Goal: Check status: Check status

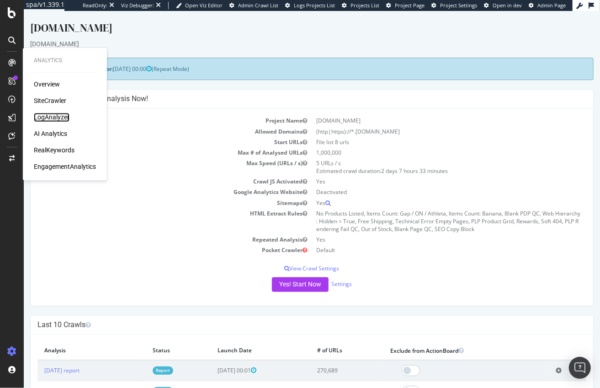
click at [59, 118] on div "LogAnalyzer" at bounding box center [52, 117] width 36 height 9
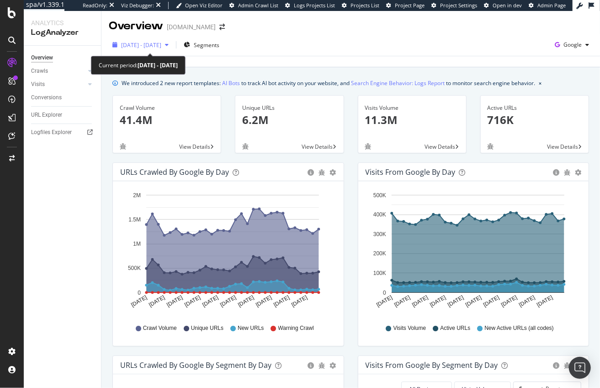
click at [145, 43] on span "[DATE] - [DATE]" at bounding box center [141, 45] width 40 height 8
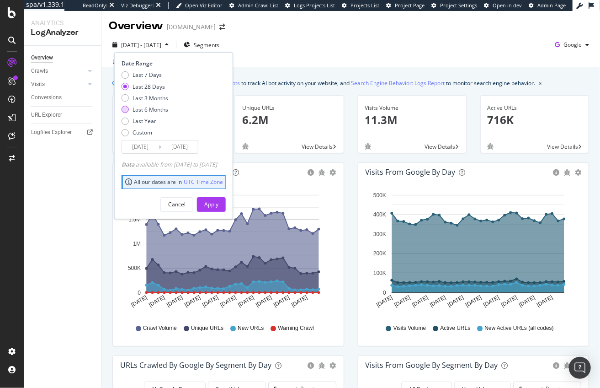
click at [156, 109] on div "Last 6 Months" at bounding box center [151, 110] width 36 height 8
type input "[DATE]"
click at [219, 203] on div "Apply" at bounding box center [211, 204] width 14 height 8
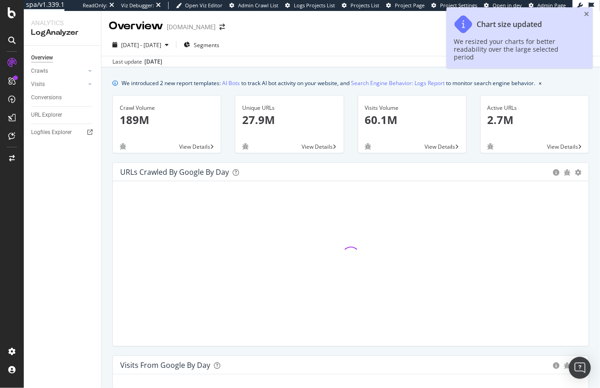
click at [354, 32] on div "Overview [DOMAIN_NAME]" at bounding box center [350, 22] width 499 height 23
